Goal: Book appointment/travel/reservation

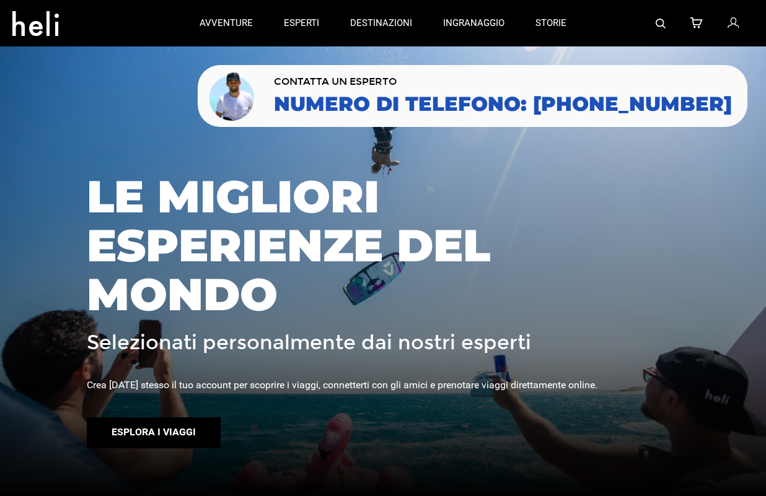
click at [166, 437] on font "Esplora i viaggi" at bounding box center [153, 432] width 84 height 12
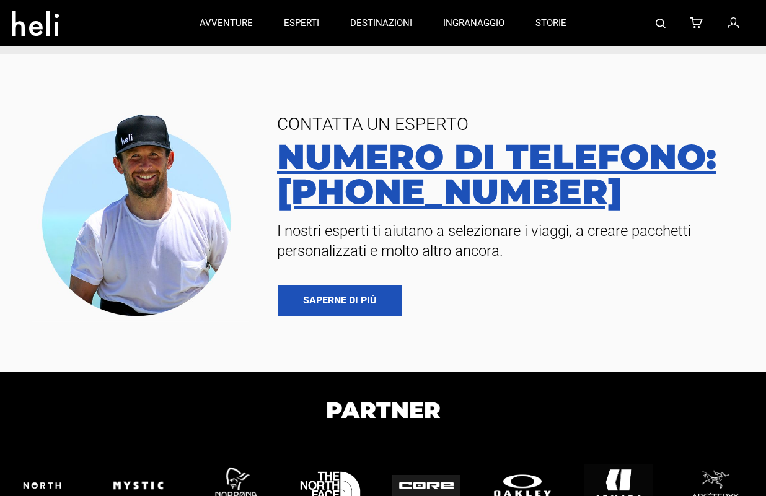
scroll to position [124, 0]
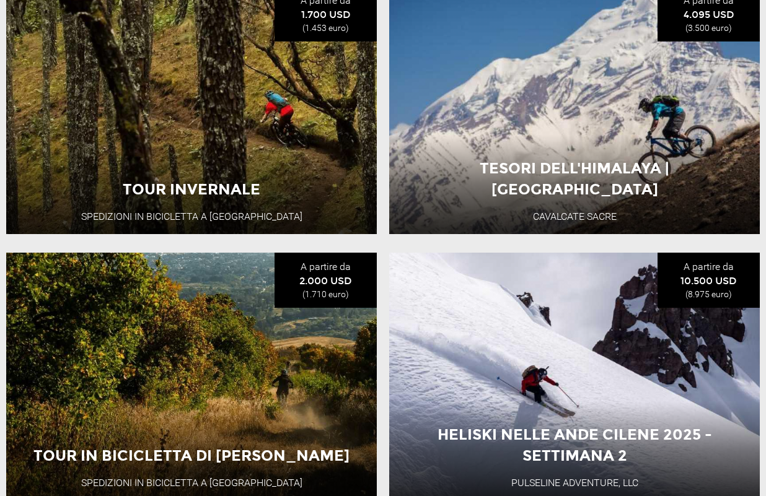
scroll to position [247, 0]
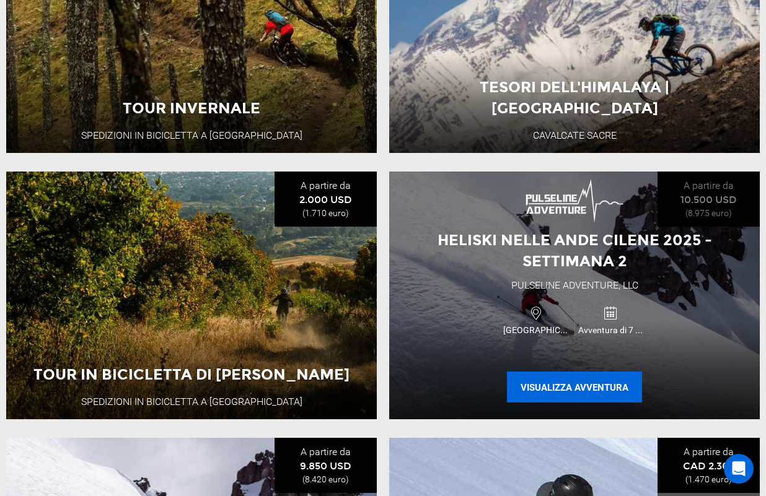
click at [600, 386] on font "Visualizza Avventura" at bounding box center [574, 388] width 108 height 11
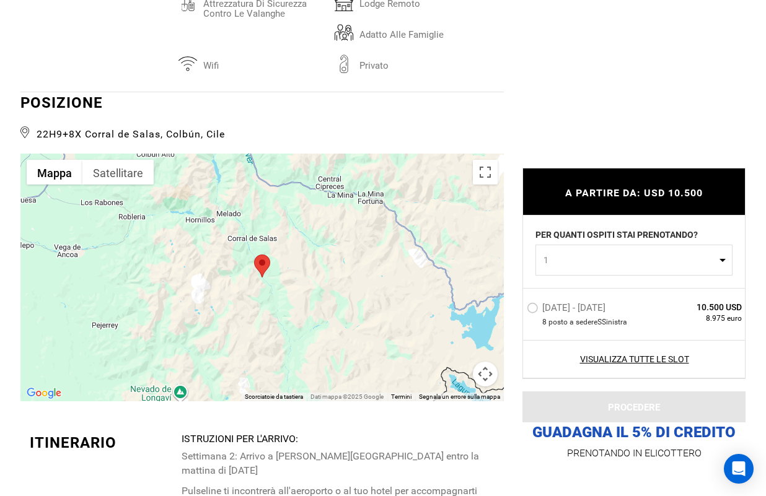
scroll to position [2477, 0]
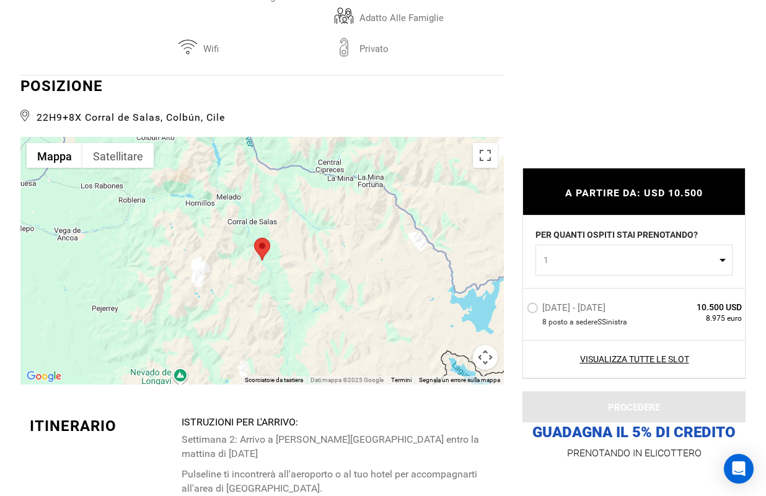
click at [439, 235] on div at bounding box center [261, 261] width 483 height 248
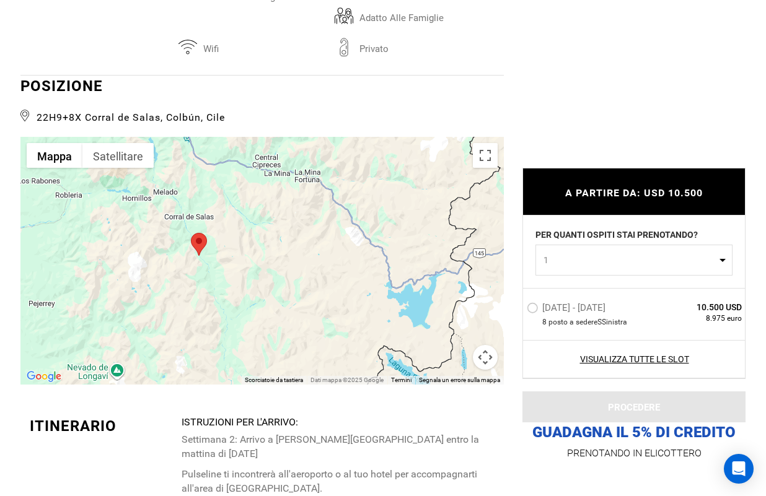
drag, startPoint x: 439, startPoint y: 235, endPoint x: 387, endPoint y: 238, distance: 51.5
click at [387, 238] on div at bounding box center [261, 261] width 483 height 248
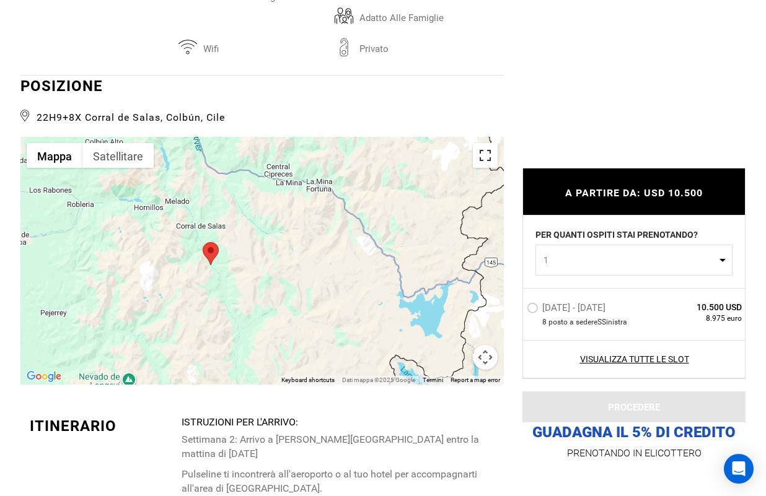
click at [484, 143] on button "Attiva/disattiva la visualizzazione a schermo intero" at bounding box center [485, 155] width 25 height 25
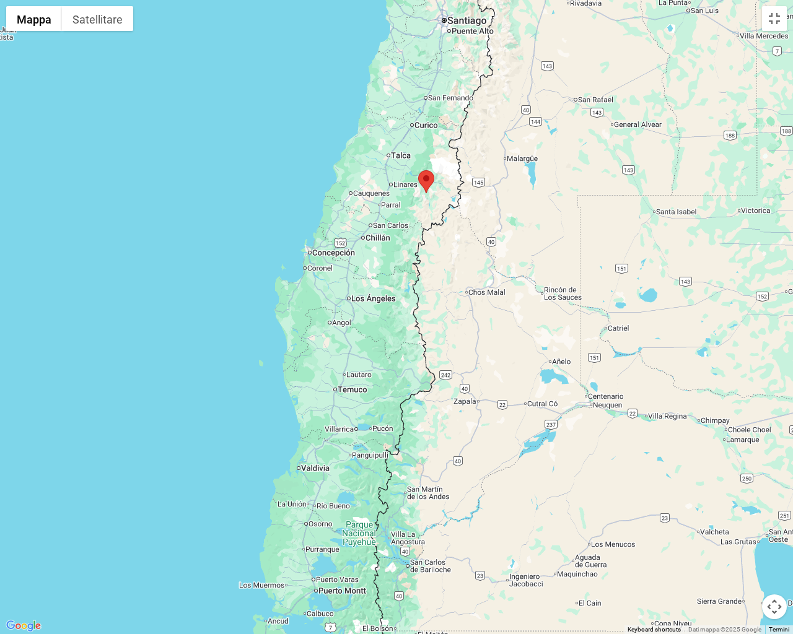
drag, startPoint x: 310, startPoint y: 505, endPoint x: 365, endPoint y: 437, distance: 88.1
click at [365, 437] on div at bounding box center [396, 317] width 793 height 634
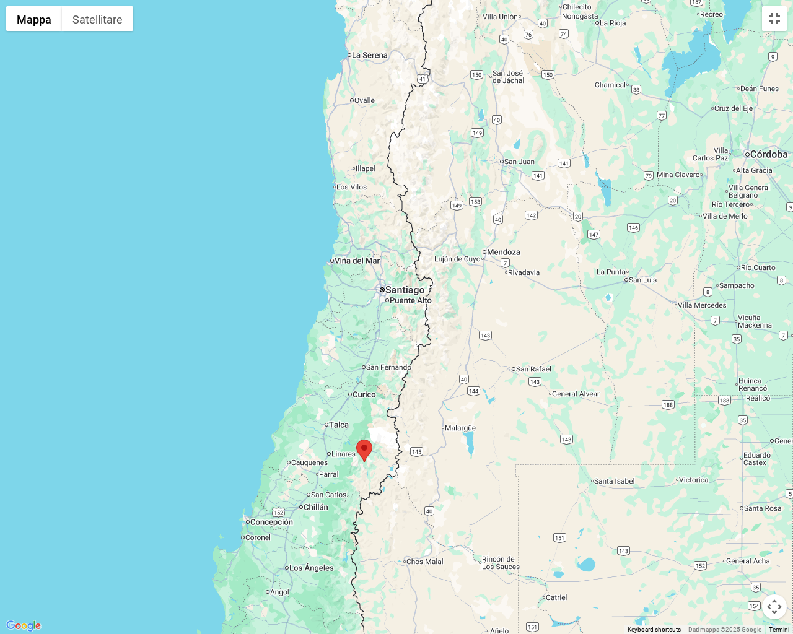
drag, startPoint x: 487, startPoint y: 333, endPoint x: 449, endPoint y: 488, distance: 159.5
click at [449, 488] on div at bounding box center [396, 317] width 793 height 634
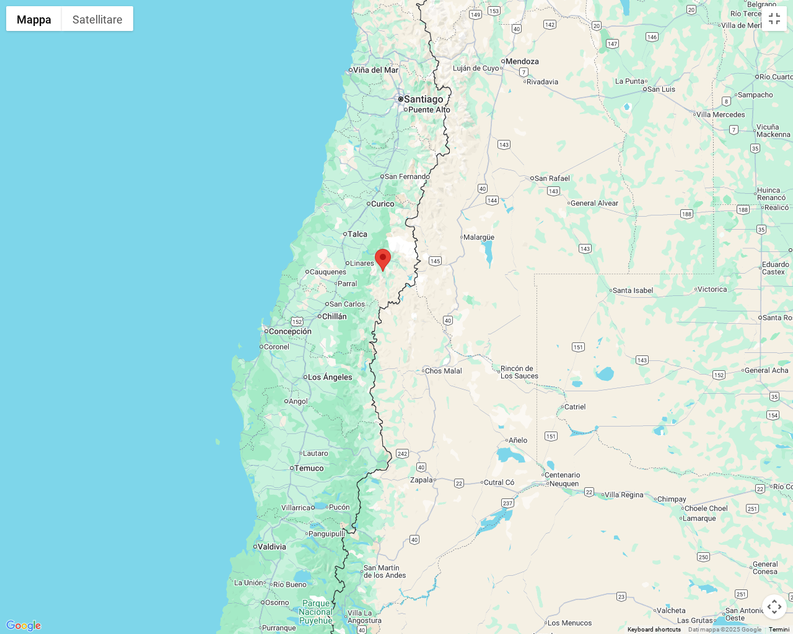
drag, startPoint x: 483, startPoint y: 273, endPoint x: 514, endPoint y: 127, distance: 148.8
click at [510, 134] on div at bounding box center [396, 317] width 793 height 634
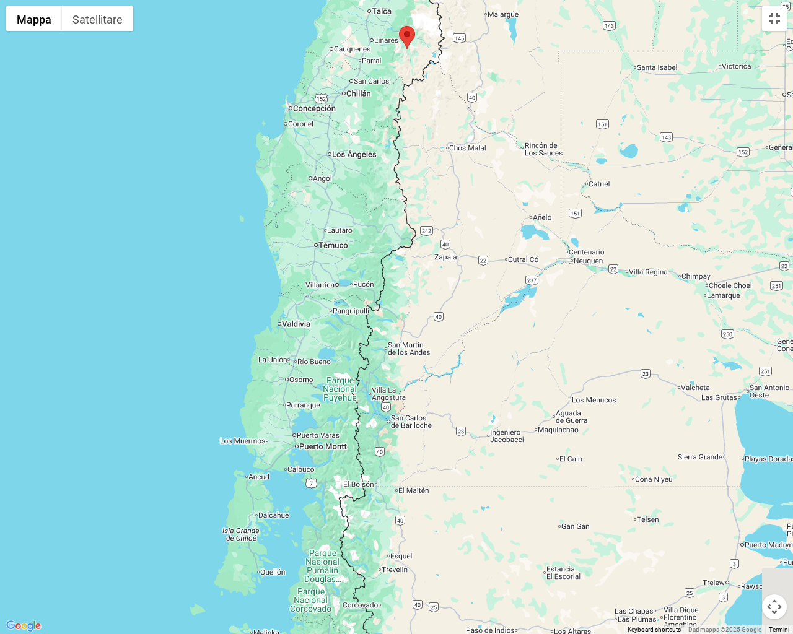
drag, startPoint x: 513, startPoint y: 365, endPoint x: 499, endPoint y: 235, distance: 130.2
click at [499, 235] on div at bounding box center [396, 317] width 793 height 634
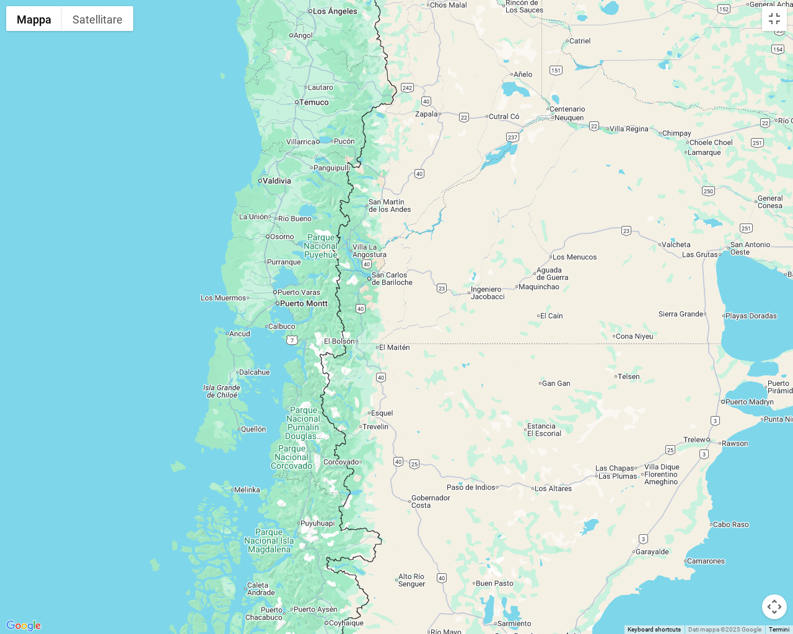
drag, startPoint x: 479, startPoint y: 286, endPoint x: 477, endPoint y: 263, distance: 23.1
click at [477, 263] on div at bounding box center [396, 317] width 793 height 634
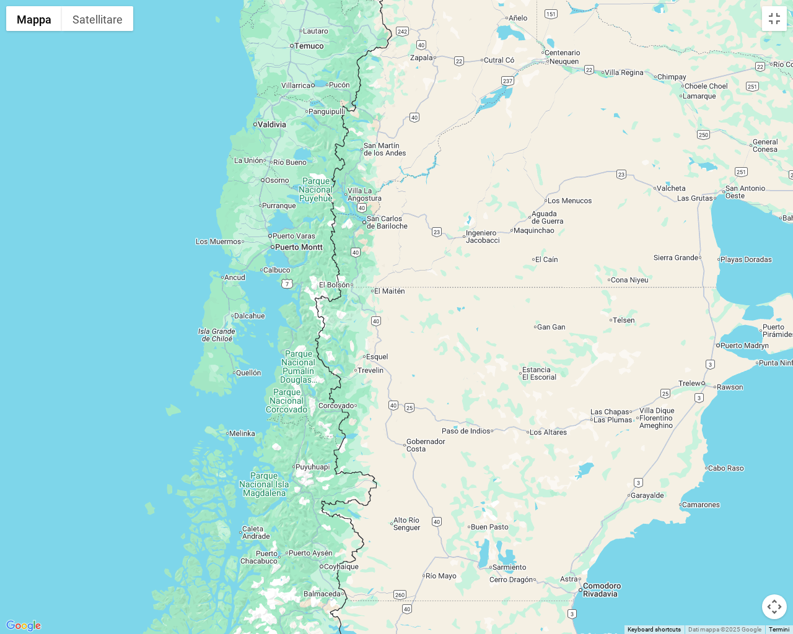
click at [473, 360] on div at bounding box center [396, 317] width 793 height 634
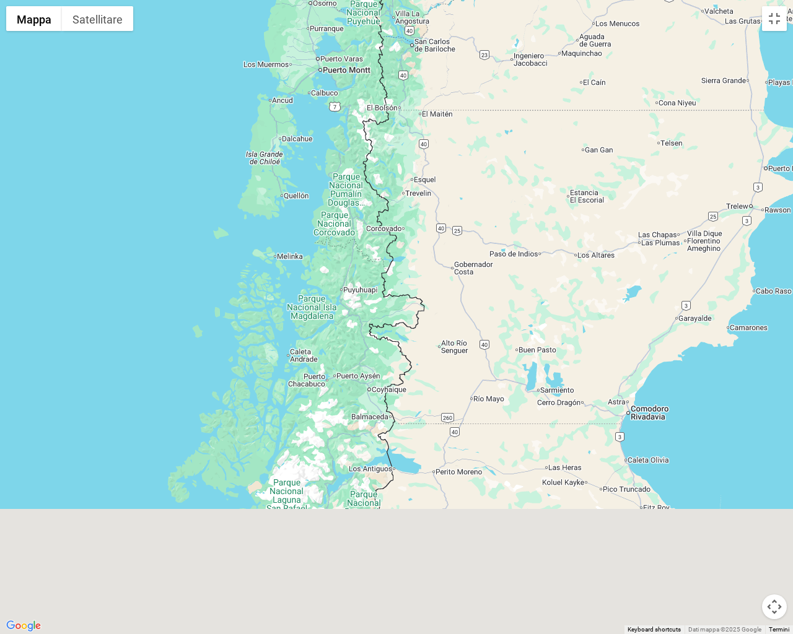
drag, startPoint x: 509, startPoint y: 328, endPoint x: 531, endPoint y: 266, distance: 66.4
click at [531, 266] on div at bounding box center [396, 317] width 793 height 634
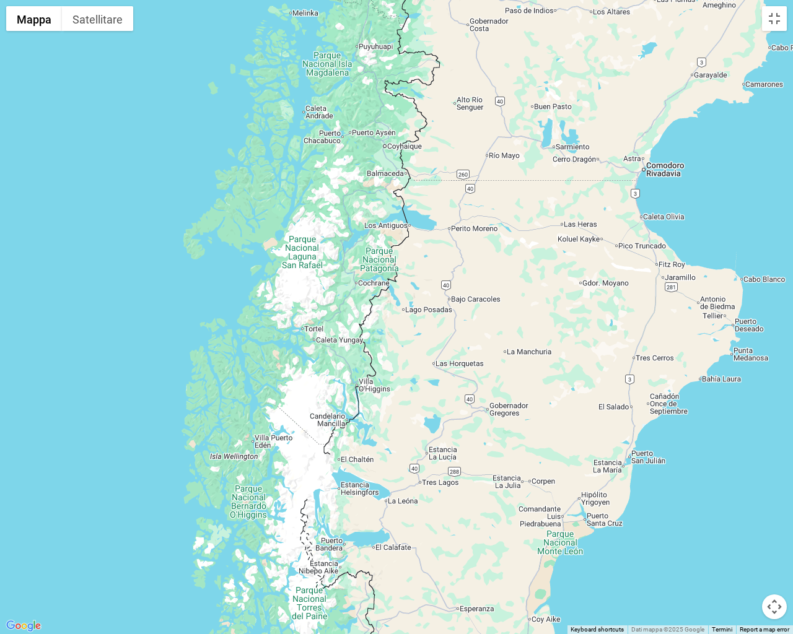
drag, startPoint x: 472, startPoint y: 362, endPoint x: 484, endPoint y: 216, distance: 146.6
click at [484, 216] on div at bounding box center [396, 317] width 793 height 634
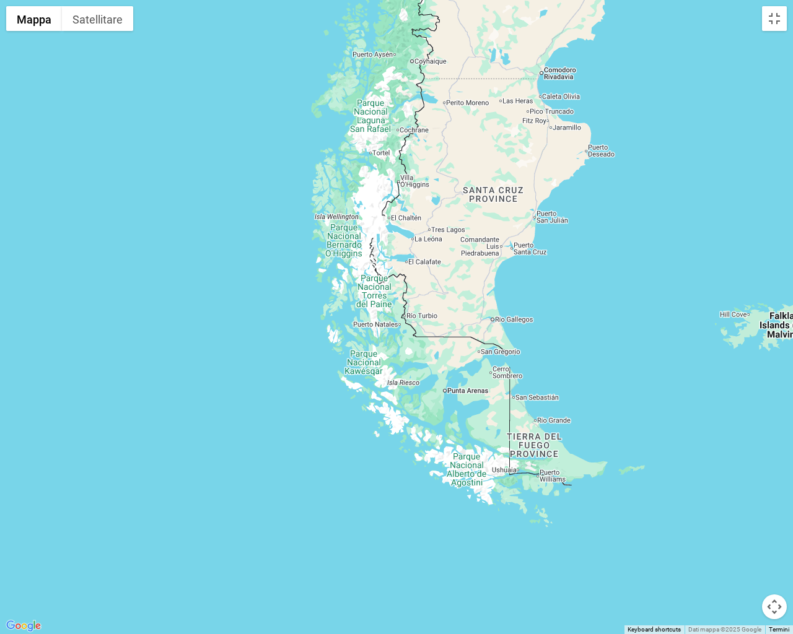
drag, startPoint x: 460, startPoint y: 414, endPoint x: 460, endPoint y: 295, distance: 119.5
click at [460, 295] on div at bounding box center [396, 317] width 793 height 634
click at [765, 15] on button "Attiva/disattiva la visualizzazione a schermo intero" at bounding box center [774, 18] width 25 height 25
